Goal: Find specific page/section: Find specific page/section

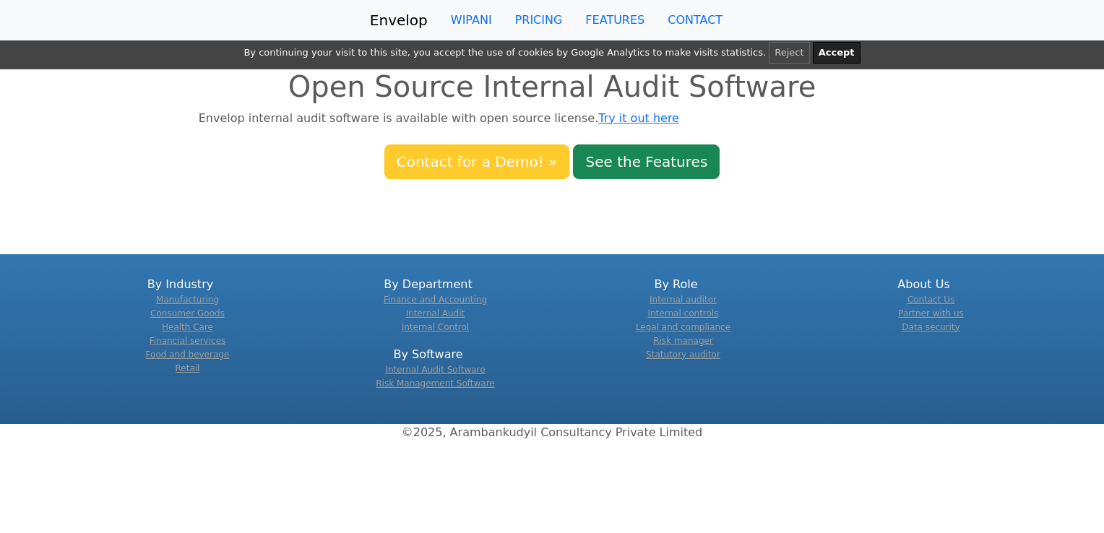
click at [473, 163] on link "Contact for a Demo! »" at bounding box center [478, 162] width 186 height 35
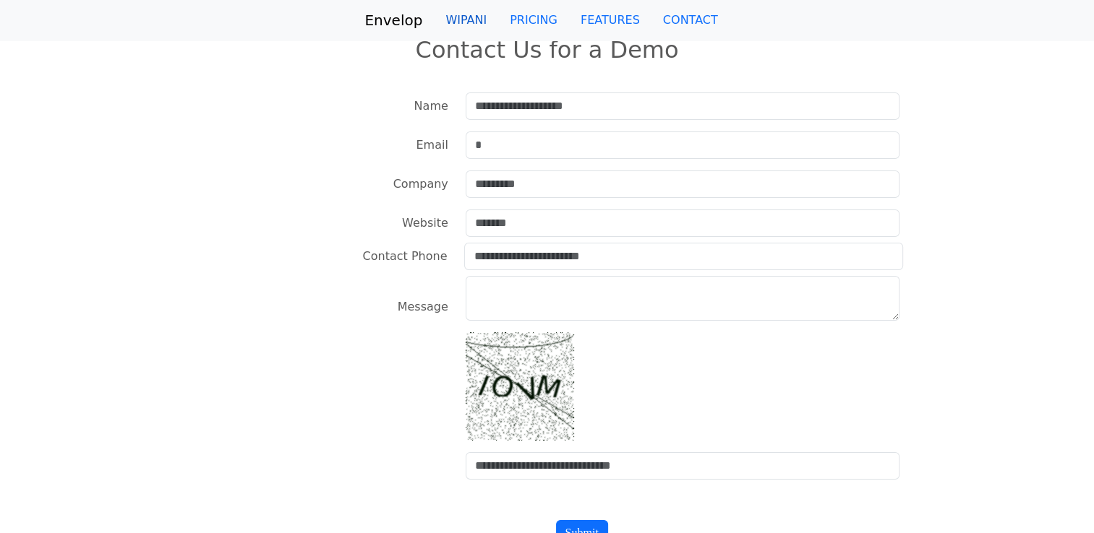
click at [470, 21] on link "WIPANI" at bounding box center [466, 20] width 64 height 29
